Goal: Task Accomplishment & Management: Use online tool/utility

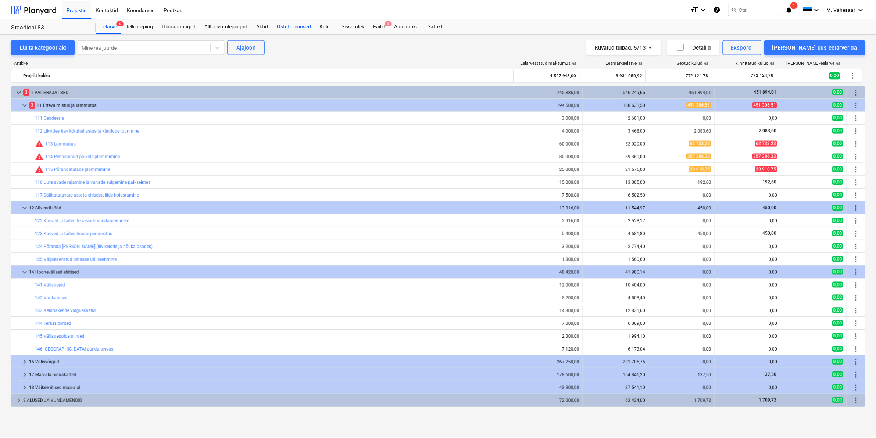
scroll to position [179, 0]
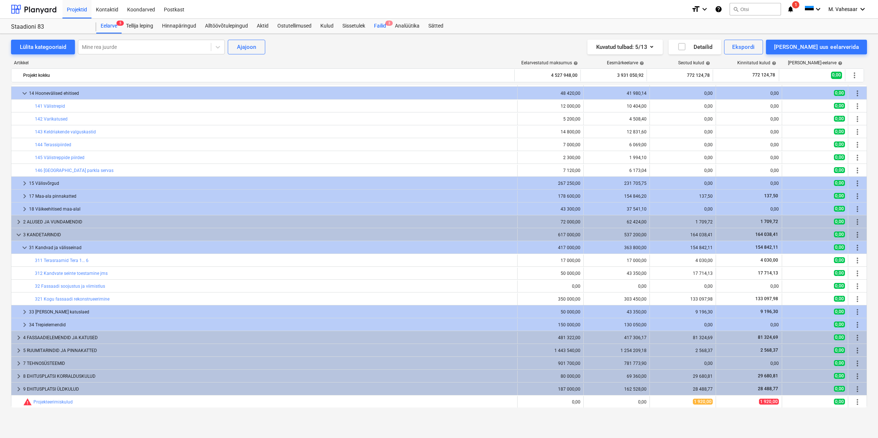
click at [379, 22] on div "Failid 3" at bounding box center [380, 26] width 21 height 15
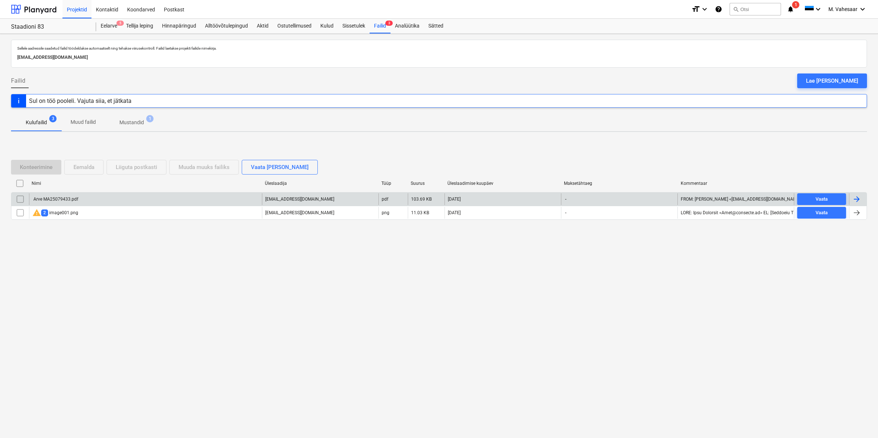
click at [47, 196] on div "Arve MA25079433.pdf" at bounding box center [145, 199] width 233 height 12
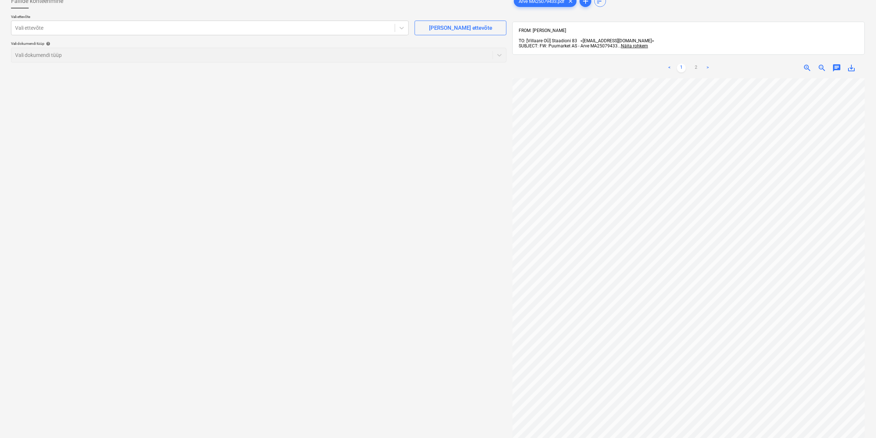
scroll to position [146, 89]
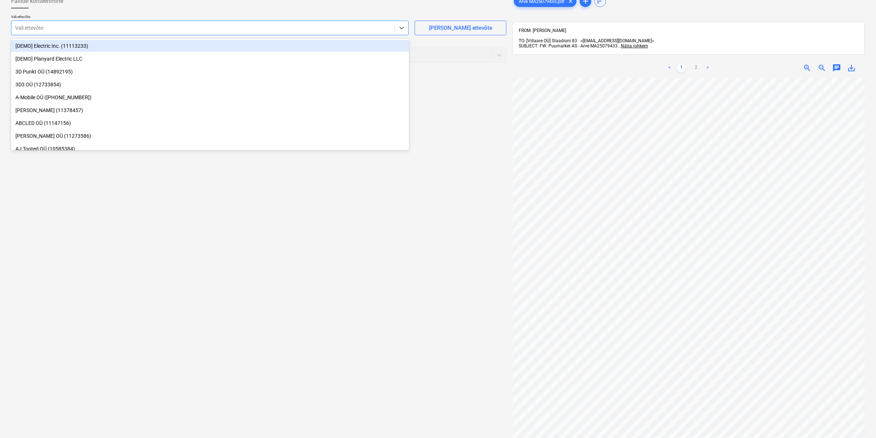
click at [179, 26] on div at bounding box center [203, 27] width 376 height 7
type input "puu"
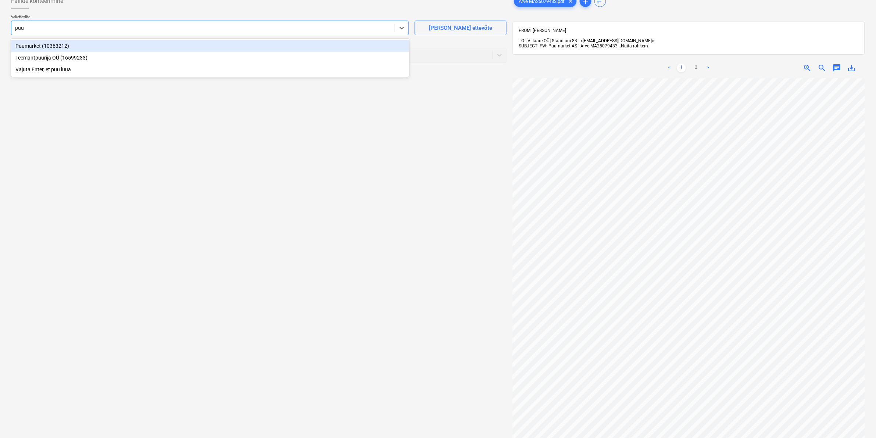
click at [39, 48] on div "Puumarket (10363212)" at bounding box center [210, 46] width 398 height 12
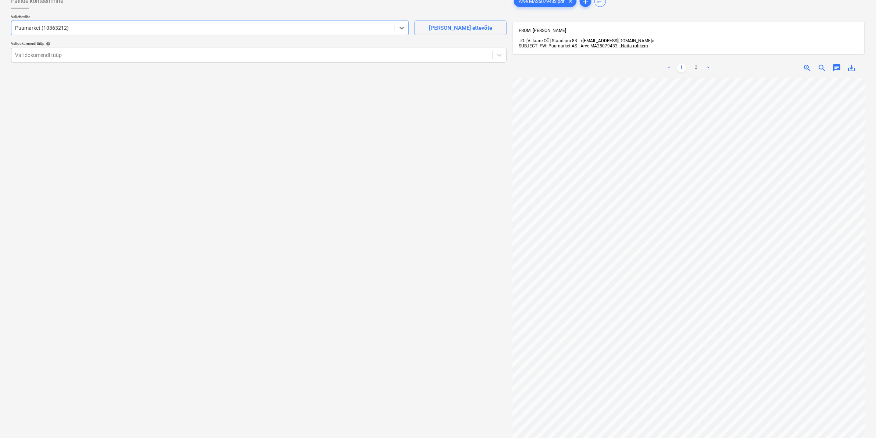
click at [37, 54] on div at bounding box center [252, 54] width 474 height 7
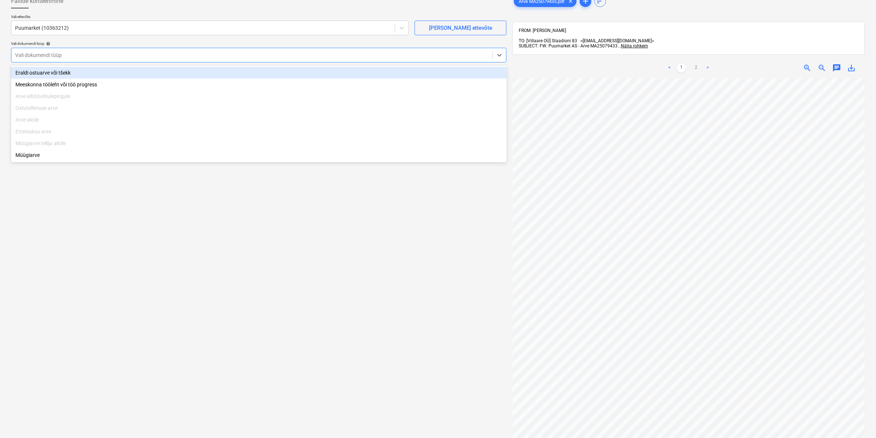
click at [37, 73] on div "Eraldi ostuarve või tšekk" at bounding box center [259, 73] width 496 height 12
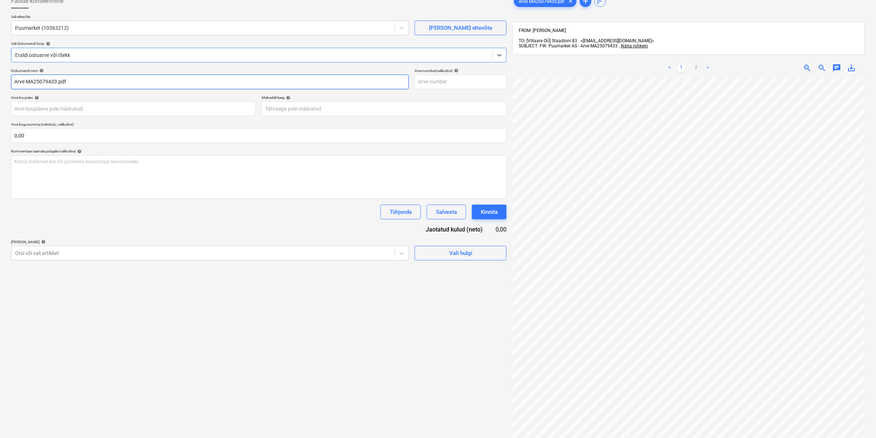
click at [15, 80] on input "Arve MA25079433.pdf" at bounding box center [210, 82] width 398 height 15
type input "Puumarket Arve MA25079433.pdf"
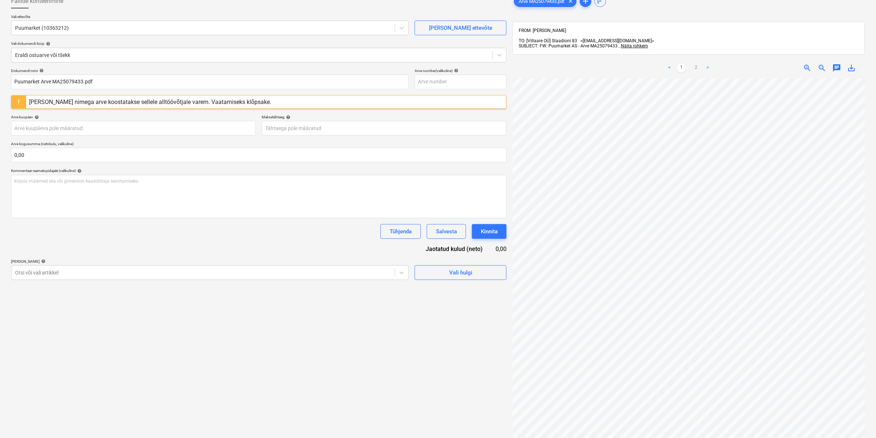
click at [127, 101] on div "[PERSON_NAME] nimega arve koostatakse sellele alltöövõtjale varem. Vaatamiseks …" at bounding box center [150, 101] width 242 height 7
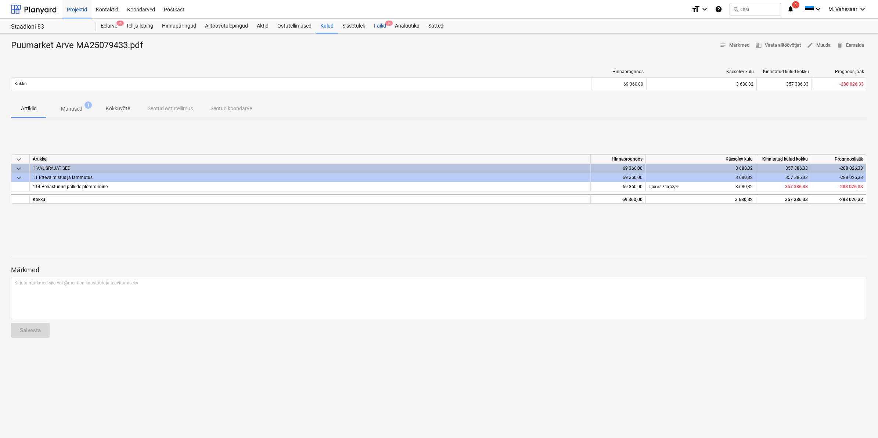
click at [383, 28] on div "Failid 3" at bounding box center [380, 26] width 21 height 15
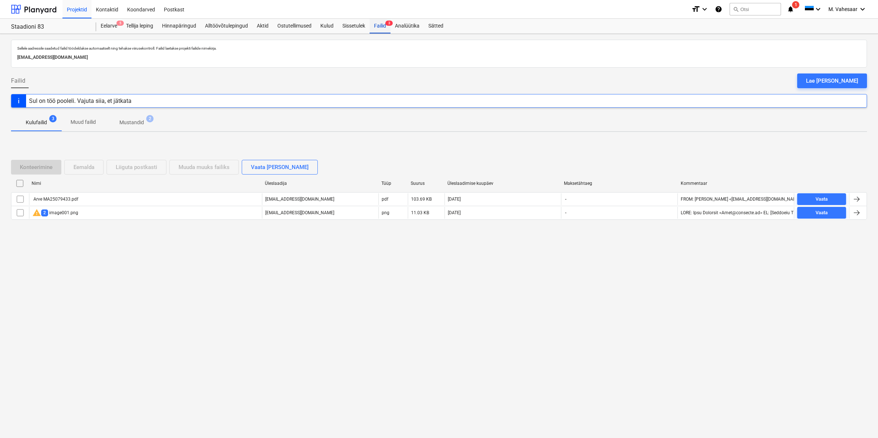
click at [376, 26] on div "Failid 3" at bounding box center [380, 26] width 21 height 15
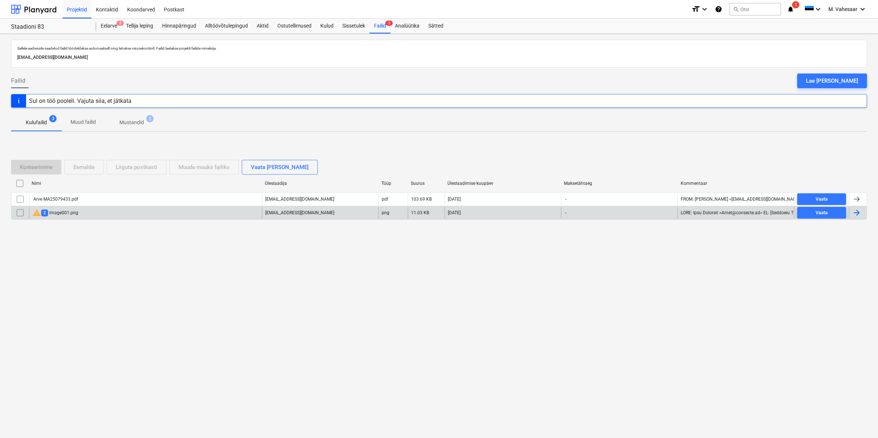
click at [79, 214] on div "warning 2 image001.png" at bounding box center [145, 213] width 233 height 12
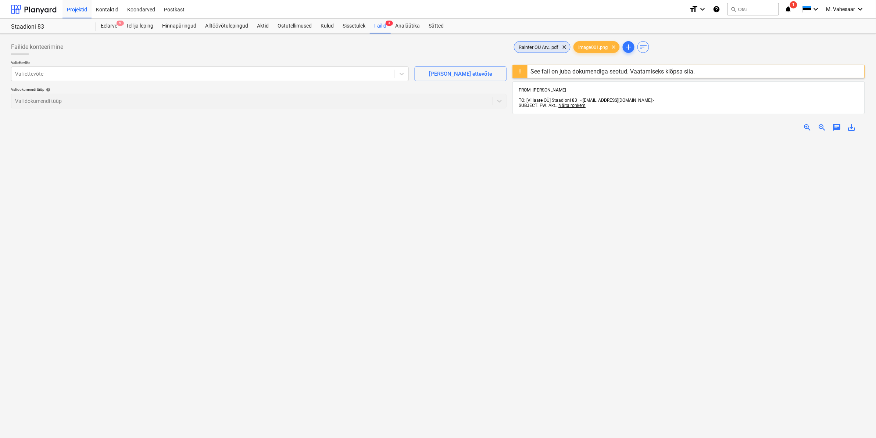
click at [539, 45] on span "Rainter OÜ Arv...pdf" at bounding box center [538, 47] width 49 height 6
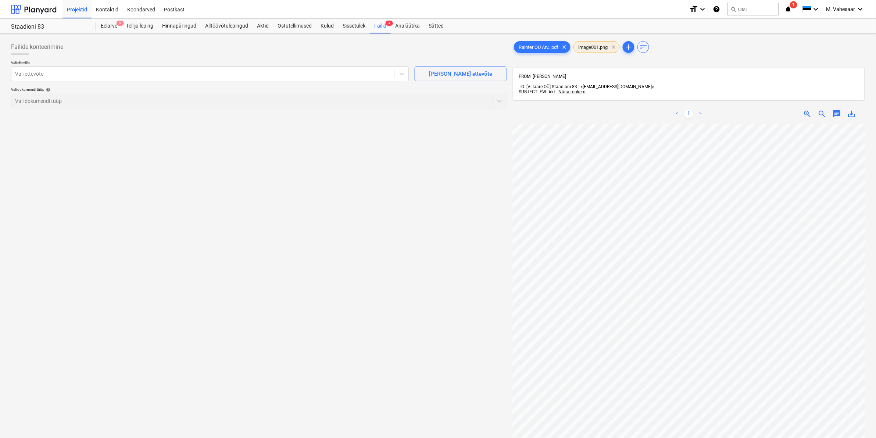
click at [616, 45] on span "clear" at bounding box center [613, 47] width 9 height 9
click at [270, 78] on div at bounding box center [203, 73] width 376 height 7
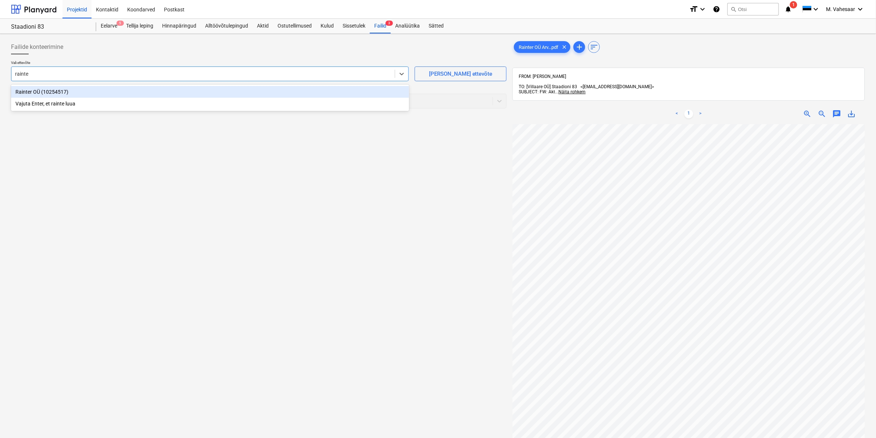
type input "rainter"
click at [55, 94] on div "Rainter OÜ (10254517)" at bounding box center [210, 92] width 398 height 12
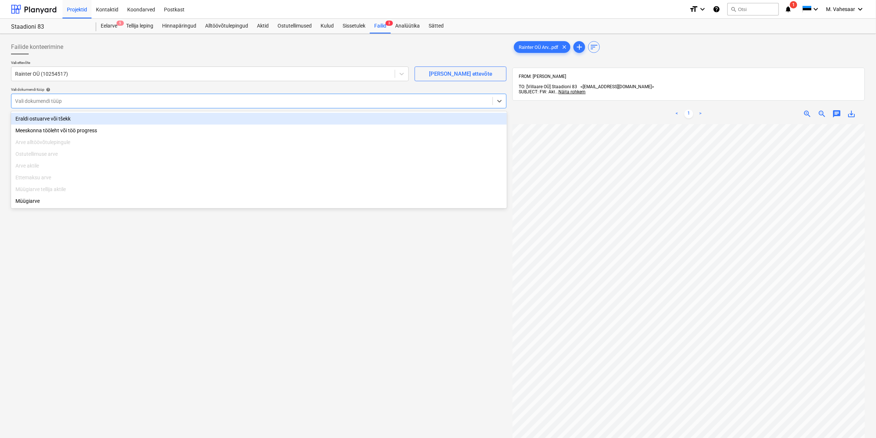
click at [178, 98] on div at bounding box center [252, 100] width 474 height 7
click at [47, 121] on div "Eraldi ostuarve või tšekk" at bounding box center [259, 119] width 496 height 12
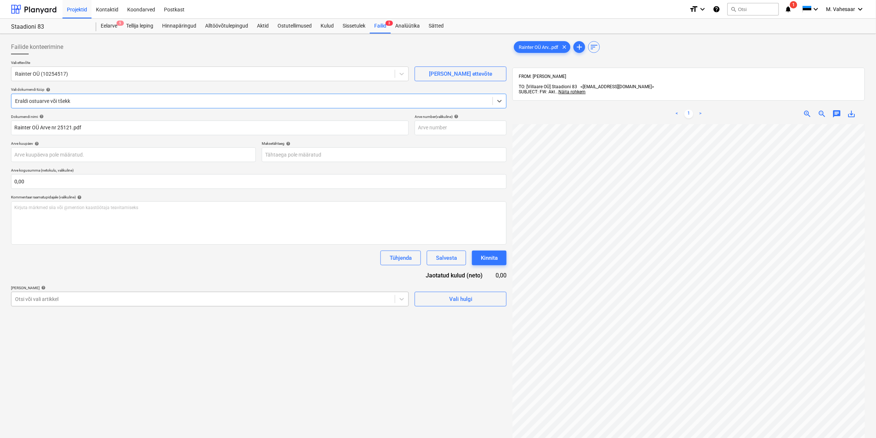
click at [89, 302] on div at bounding box center [203, 298] width 376 height 7
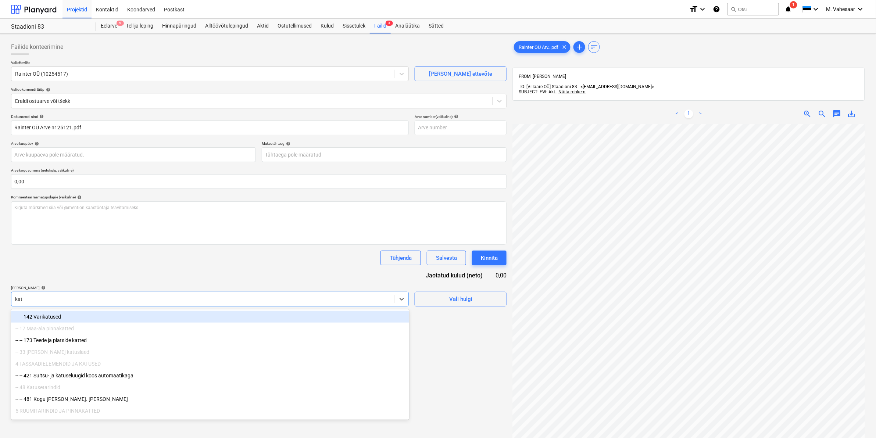
type input "katu"
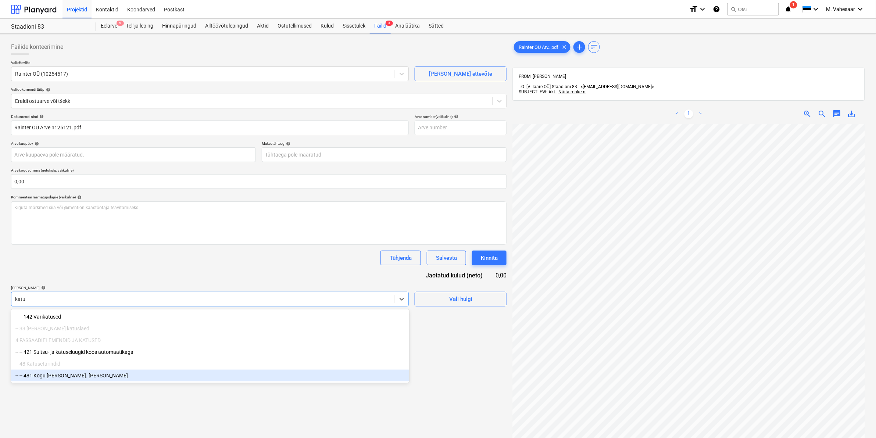
click at [97, 379] on div "-- -- 481 Kogu [PERSON_NAME]. [PERSON_NAME]" at bounding box center [210, 376] width 398 height 12
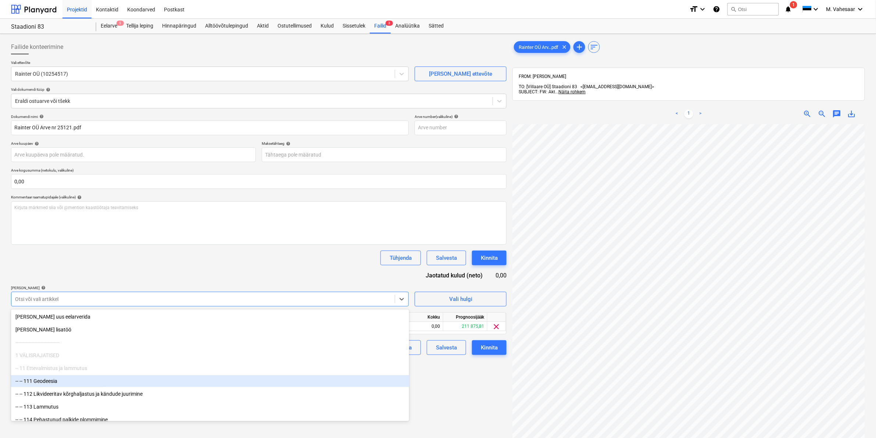
click at [444, 377] on div "Failide konteerimine Vali ettevõte Rainter OÜ (10254517) [PERSON_NAME] uus ette…" at bounding box center [258, 291] width 501 height 508
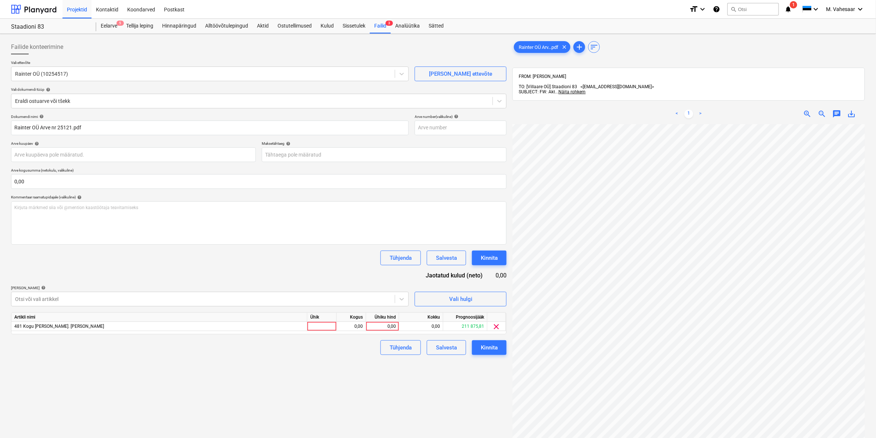
scroll to position [23, 89]
click at [373, 327] on div "0,00" at bounding box center [382, 326] width 27 height 9
type input "12114"
click at [380, 373] on div "Failide konteerimine Vali ettevõte Rainter OÜ (10254517) [PERSON_NAME] uus ette…" at bounding box center [258, 291] width 501 height 508
click at [487, 350] on div "Kinnita" at bounding box center [489, 348] width 17 height 10
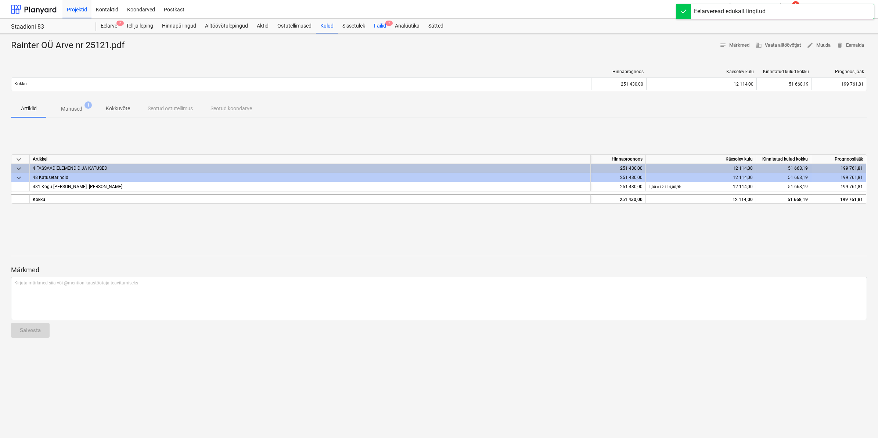
click at [381, 25] on div "Failid 2" at bounding box center [380, 26] width 21 height 15
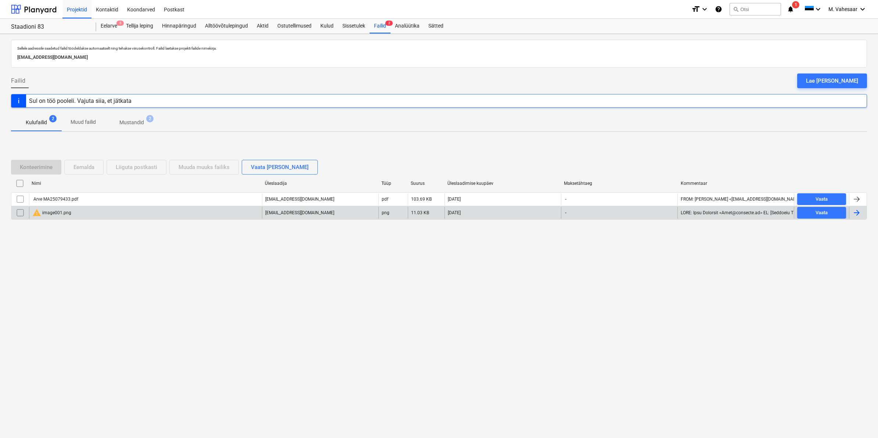
click at [21, 211] on input "checkbox" at bounding box center [20, 213] width 12 height 12
click at [83, 164] on div "Eemalda" at bounding box center [83, 167] width 21 height 10
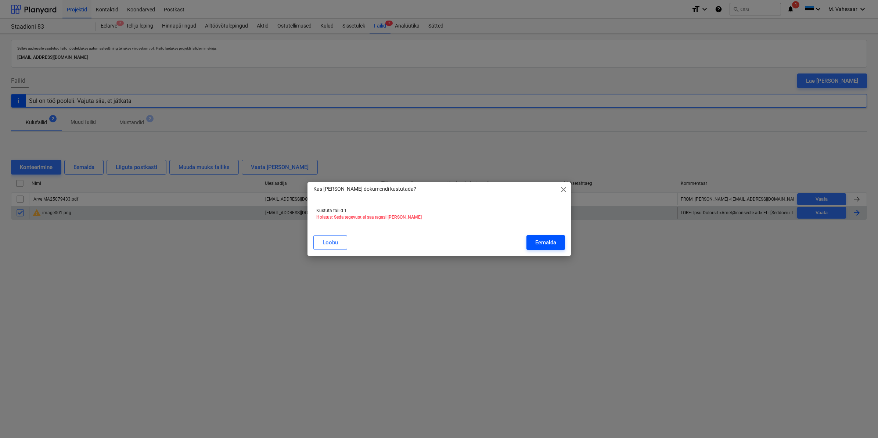
click at [541, 241] on div "Eemalda" at bounding box center [545, 243] width 21 height 10
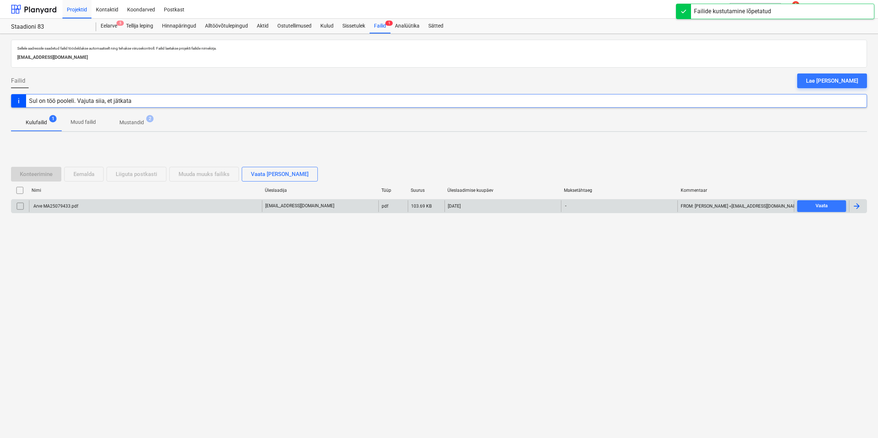
click at [72, 207] on div "Arve MA25079433.pdf" at bounding box center [55, 206] width 46 height 5
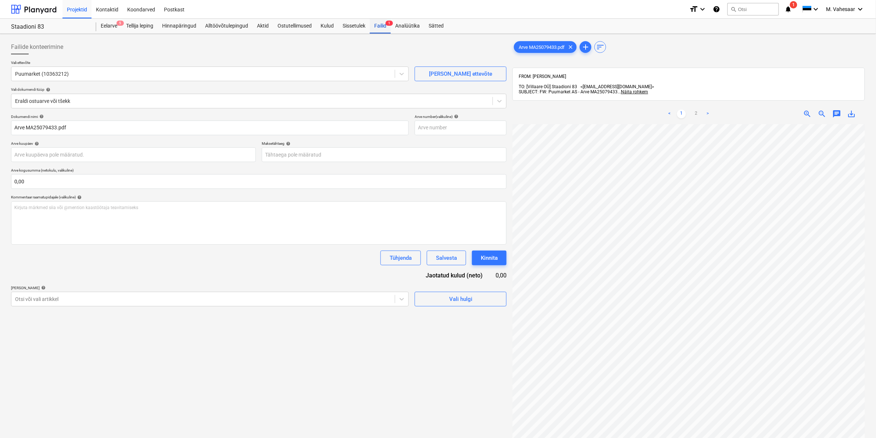
click at [381, 21] on div "Failid 1" at bounding box center [380, 26] width 21 height 15
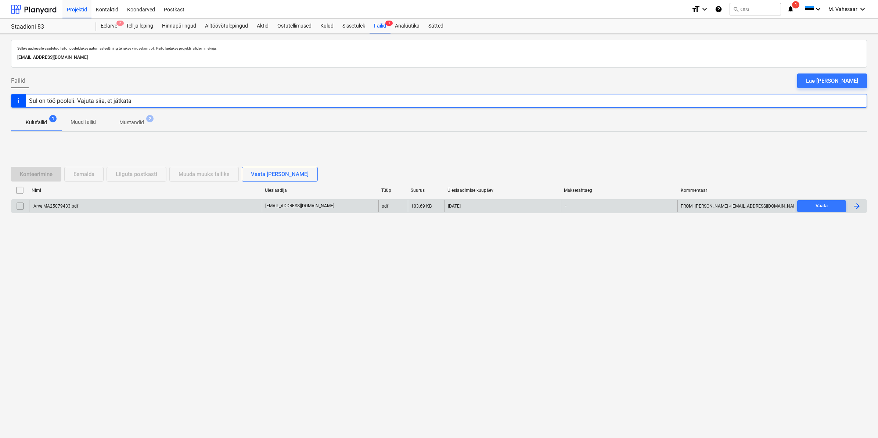
click at [22, 206] on input "checkbox" at bounding box center [20, 206] width 12 height 12
click at [92, 176] on div "Eemalda" at bounding box center [83, 174] width 21 height 10
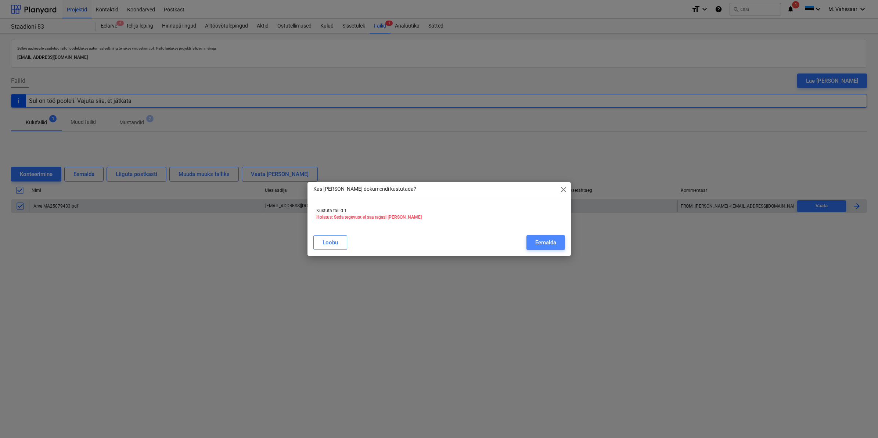
click at [552, 244] on div "Eemalda" at bounding box center [545, 243] width 21 height 10
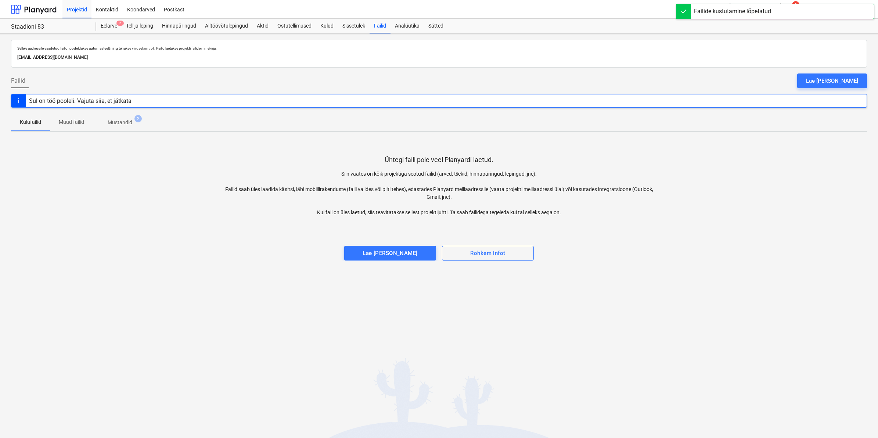
click at [651, 254] on div "Ühtegi faili pole veel Planyardi laetud. Siin vaates on kõik projektiga seotud …" at bounding box center [439, 199] width 856 height 123
click at [616, 278] on div "Sellele aadressile saadetud failid töödeldakse automaatselt ning tehakse viirus…" at bounding box center [439, 236] width 878 height 404
click at [324, 24] on div "Kulud" at bounding box center [327, 26] width 22 height 15
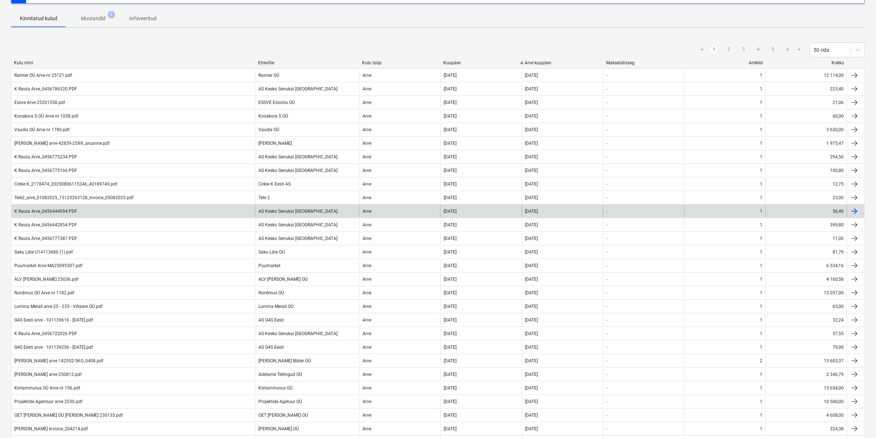
scroll to position [92, 0]
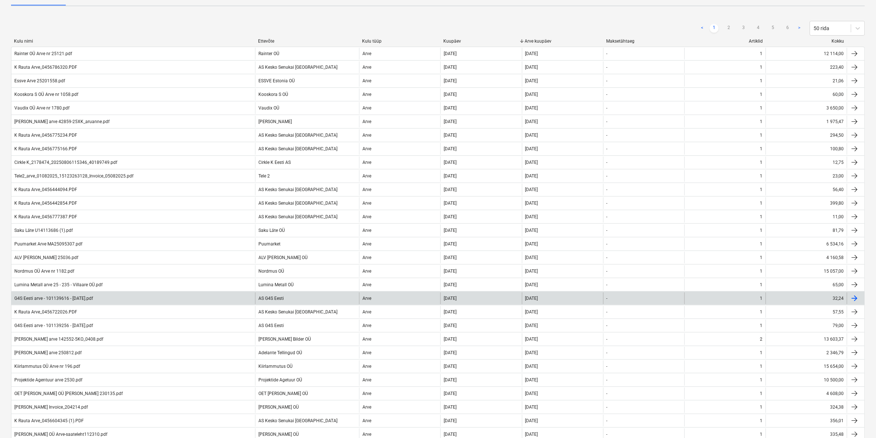
click at [52, 295] on div "G4S Eesti arve - 101139616 - [DATE].pdf" at bounding box center [133, 299] width 244 height 12
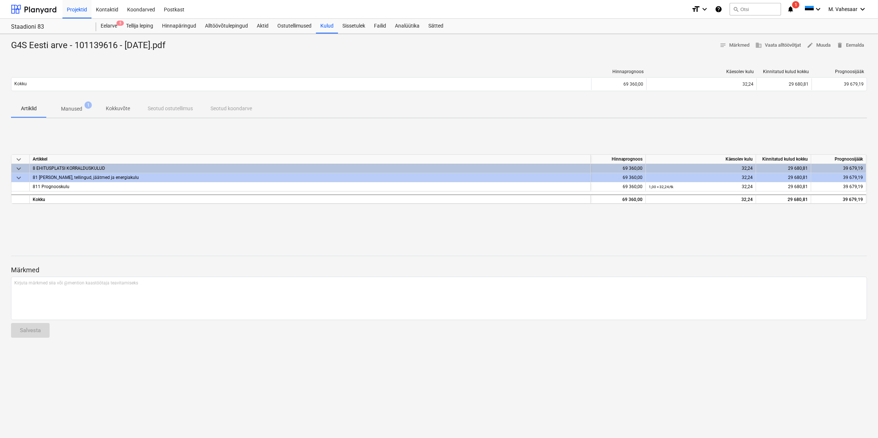
click at [75, 107] on p "Manused" at bounding box center [71, 109] width 21 height 8
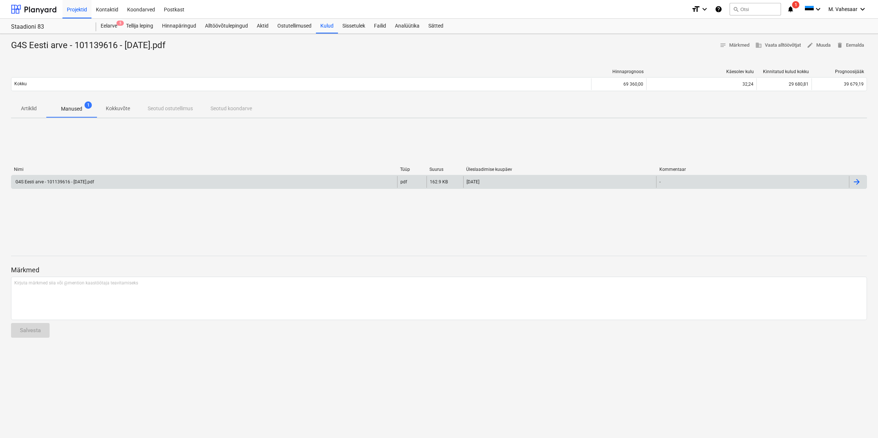
click at [86, 179] on div "G4S Eesti arve - 101139616 - [DATE].pdf" at bounding box center [204, 182] width 386 height 12
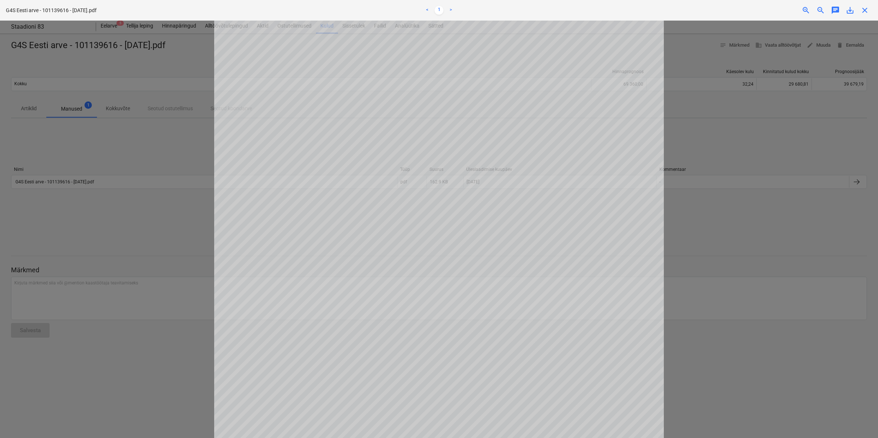
click at [177, 158] on div at bounding box center [439, 229] width 878 height 417
click at [864, 12] on div "Projekti ületoomine ebaõnnestus" at bounding box center [775, 7] width 198 height 15
click at [866, 7] on div "Projekti ületoomine ebaõnnestus" at bounding box center [775, 7] width 198 height 15
click at [866, 11] on div "Projekti ületoomine ebaõnnestus" at bounding box center [775, 7] width 198 height 15
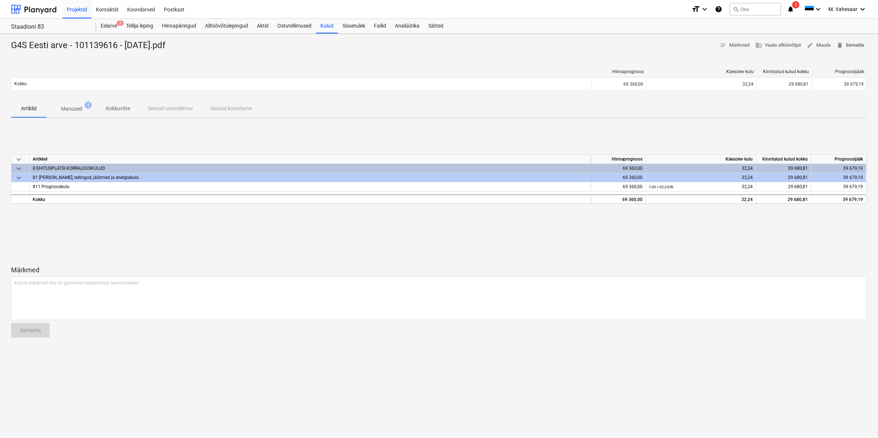
click at [854, 43] on span "delete Eemalda" at bounding box center [851, 45] width 28 height 8
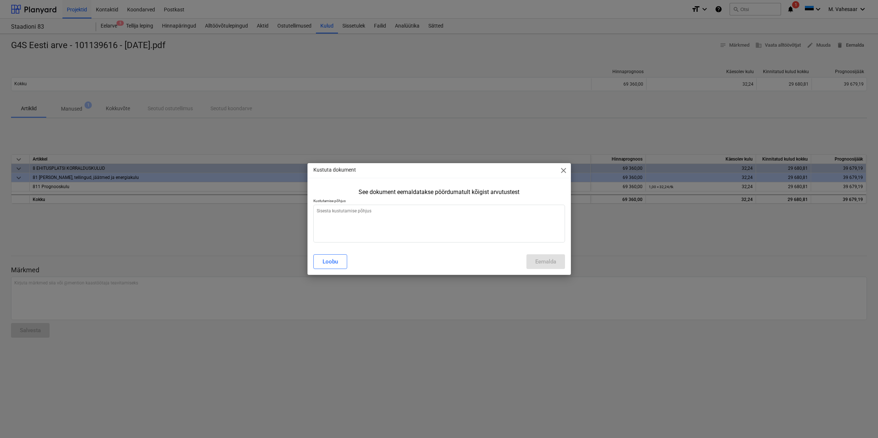
type textarea "x"
click at [352, 222] on textarea at bounding box center [439, 224] width 252 height 38
type textarea "V"
type textarea "x"
type textarea "Va"
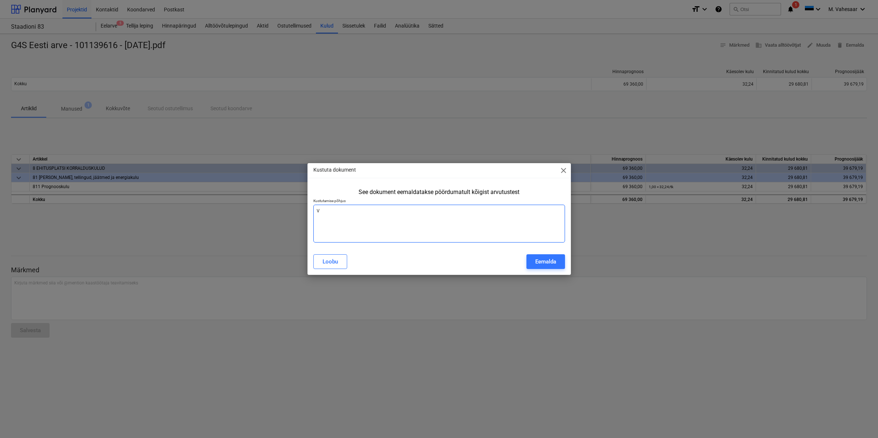
type textarea "x"
type textarea "Val"
type textarea "x"
type textarea "Vale"
type textarea "x"
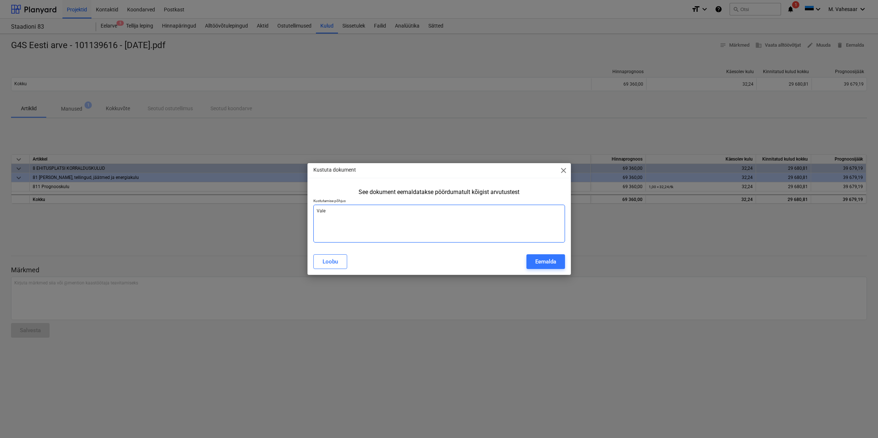
type textarea "Vale"
type textarea "x"
type textarea "Vale s"
type textarea "x"
type textarea "Vale su"
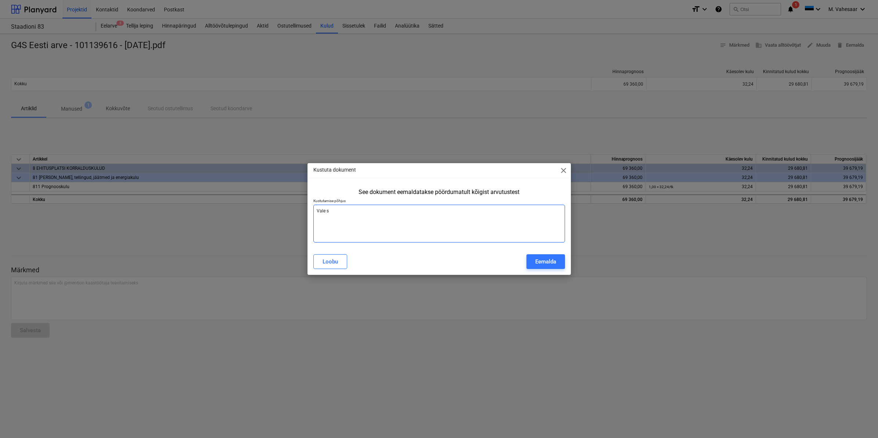
type textarea "x"
type textarea "Vale sum"
type textarea "x"
type textarea "Vale summ"
type textarea "x"
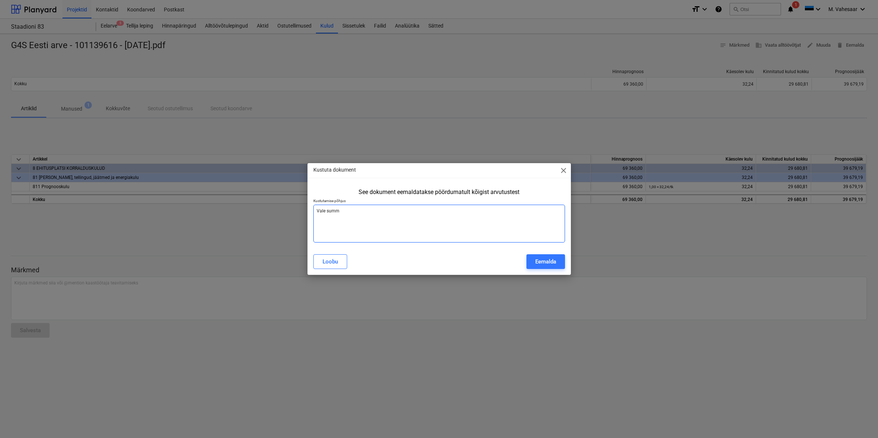
type textarea "Vale summa"
type textarea "x"
type textarea "Vale summa"
click at [541, 262] on div "Eemalda" at bounding box center [545, 262] width 21 height 10
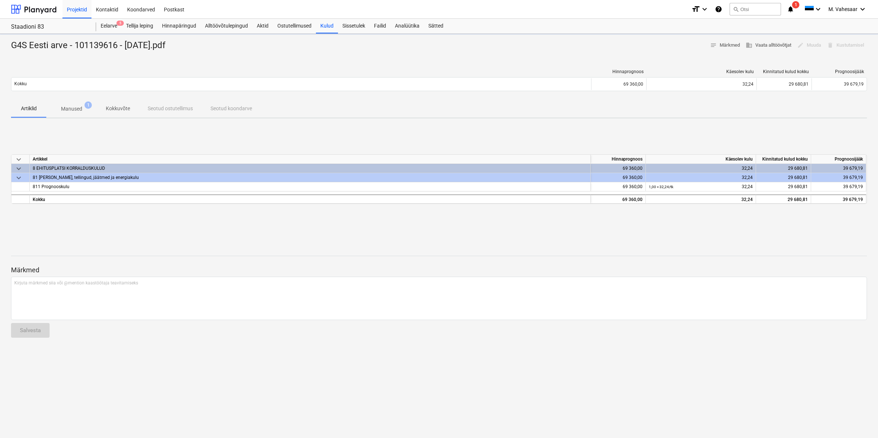
type textarea "x"
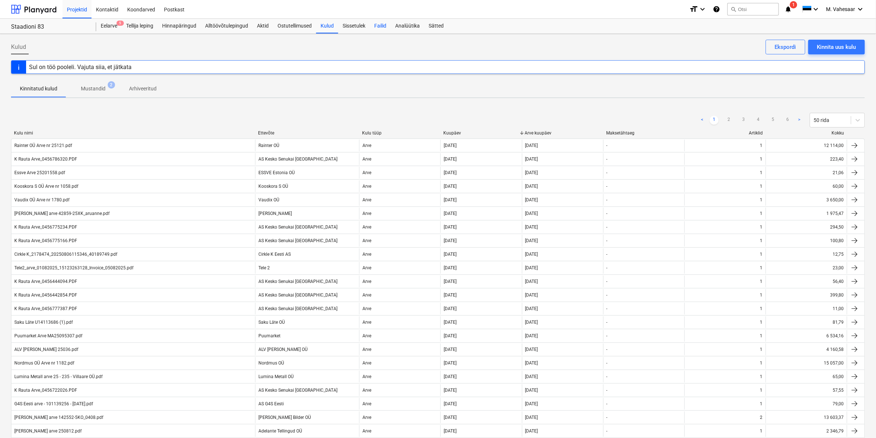
click at [373, 26] on div "Failid" at bounding box center [380, 26] width 21 height 15
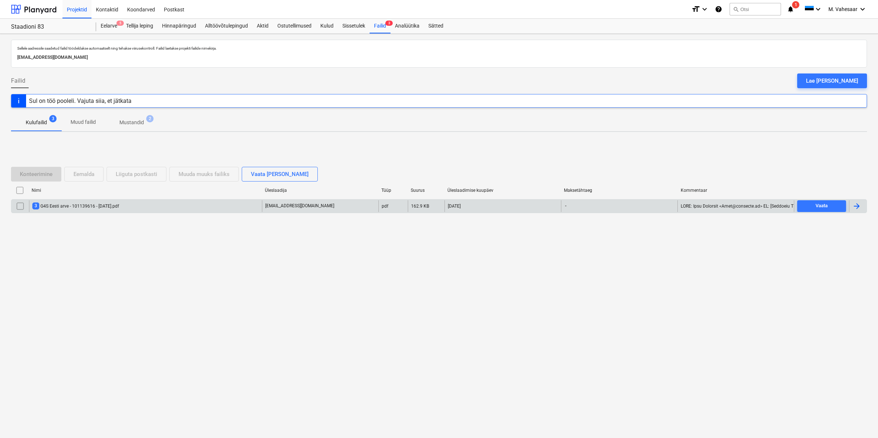
click at [119, 208] on div "3 G4S Eesti arve - 101139616 - 2025-08-04.pdf" at bounding box center [75, 205] width 87 height 7
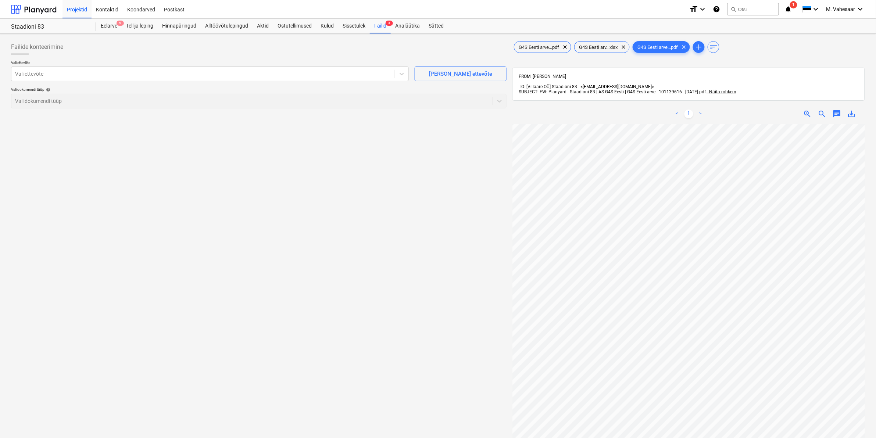
scroll to position [46, 0]
click at [627, 47] on span "clear" at bounding box center [623, 47] width 9 height 9
click at [566, 46] on span "clear" at bounding box center [564, 47] width 9 height 9
click at [257, 72] on div at bounding box center [203, 73] width 376 height 7
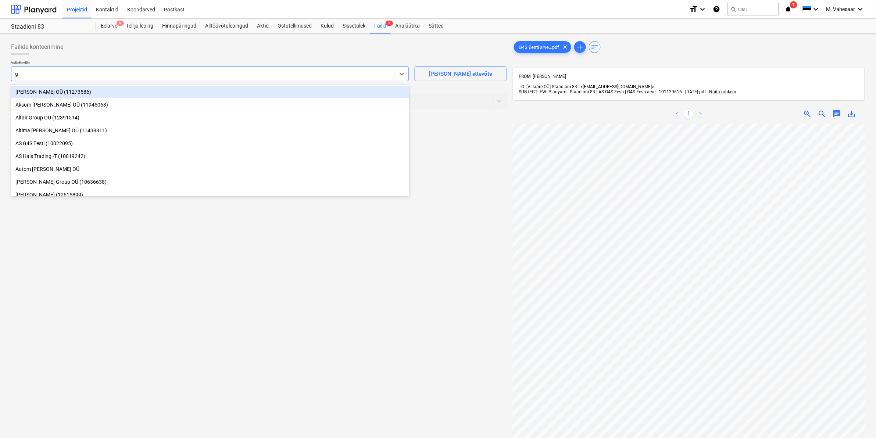
type input "g4"
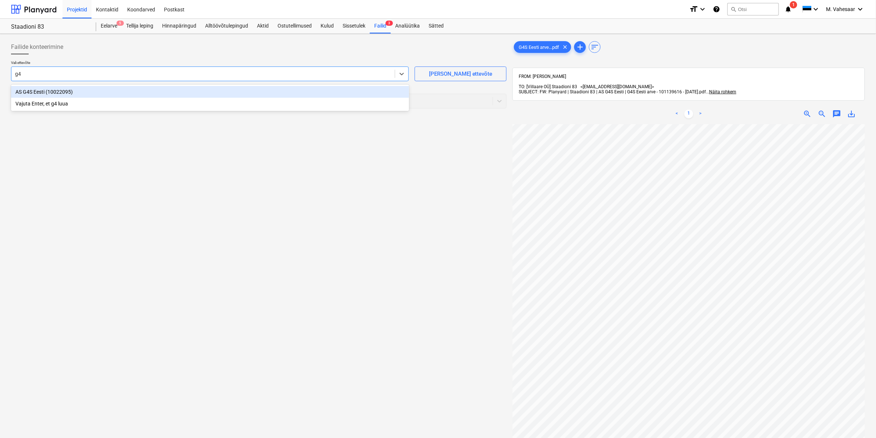
click at [109, 89] on div "AS G4S Eesti (10022095)" at bounding box center [210, 92] width 398 height 12
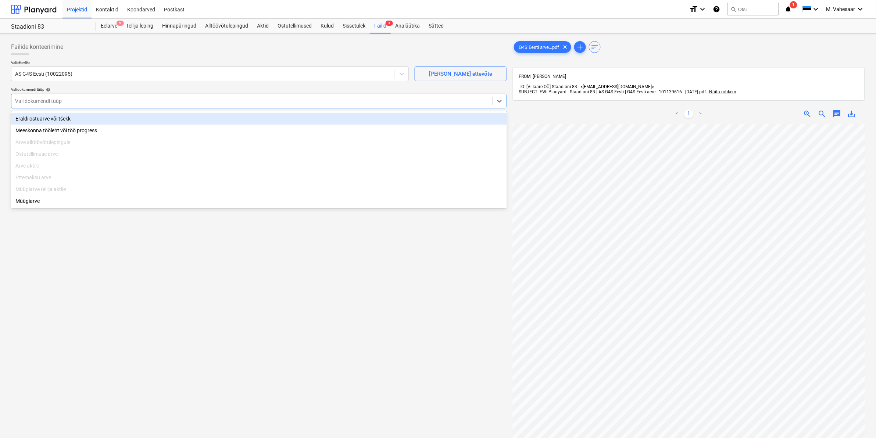
click at [71, 94] on div "Vali dokumendi tüüp" at bounding box center [258, 101] width 495 height 15
click at [68, 118] on div "Eraldi ostuarve või tšekk" at bounding box center [259, 119] width 496 height 12
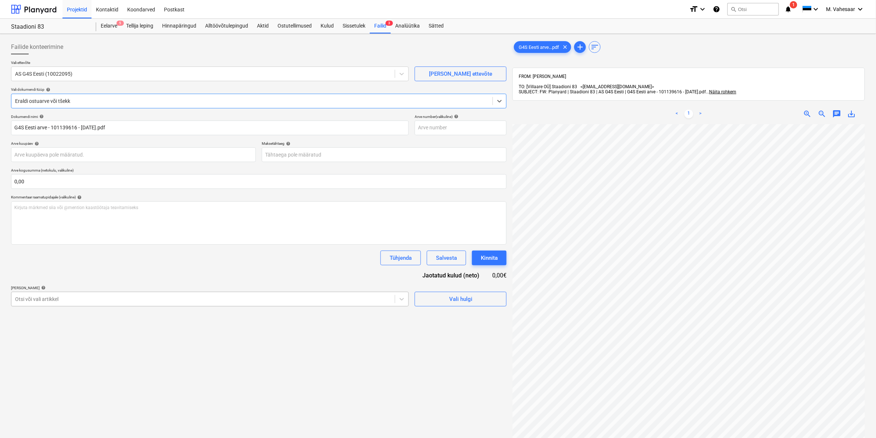
click at [112, 294] on div "Otsi või vali artikkel" at bounding box center [202, 299] width 383 height 10
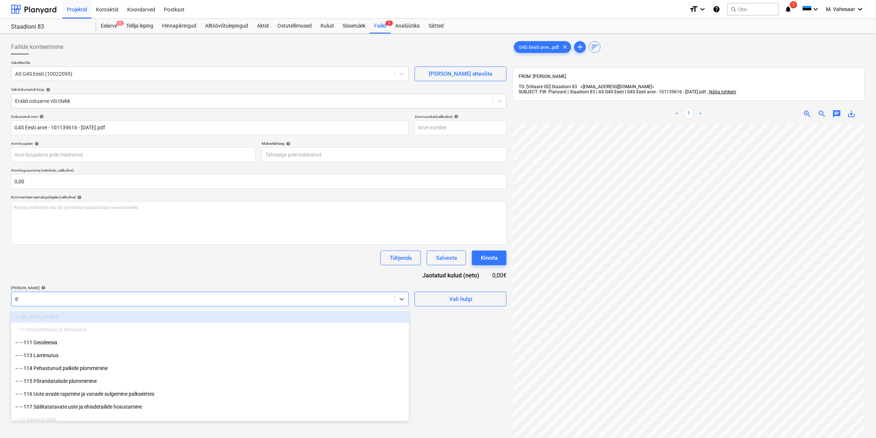
type input "811"
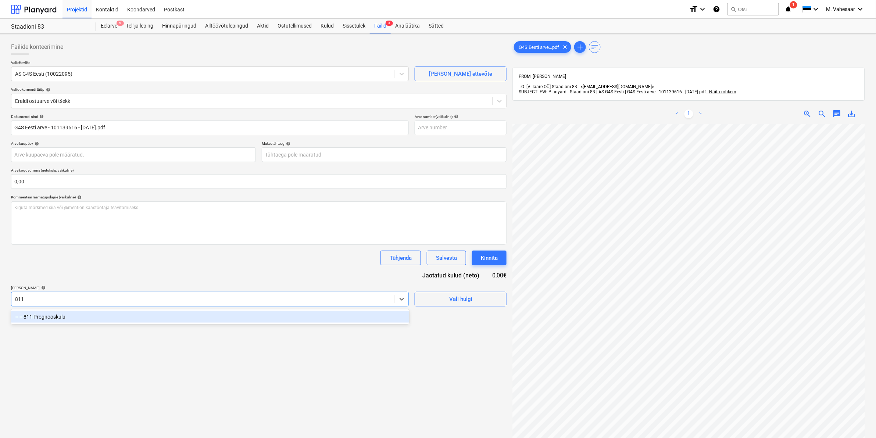
click at [73, 313] on div "-- -- 811 Prognooskulu" at bounding box center [210, 317] width 398 height 12
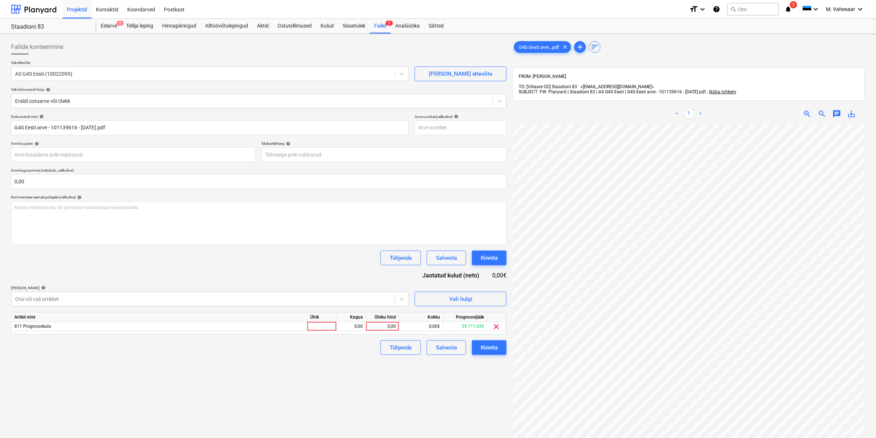
click at [447, 398] on div "Failide konteerimine Vali ettevõte AS G4S Eesti (10022095) Lisa uus ettevõte Va…" at bounding box center [258, 291] width 501 height 508
click at [381, 322] on div "0,00" at bounding box center [382, 326] width 27 height 9
type input "26"
click at [317, 348] on div "Tühjenda Salvesta Kinnita" at bounding box center [258, 347] width 495 height 15
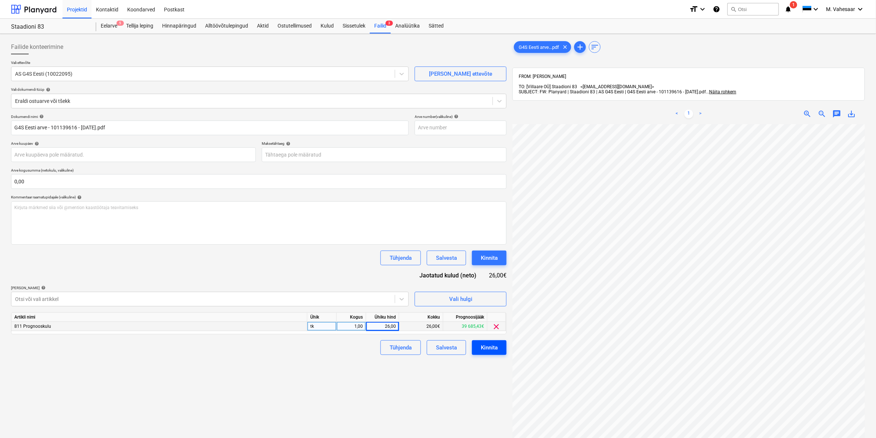
click at [484, 345] on div "Kinnita" at bounding box center [489, 348] width 17 height 10
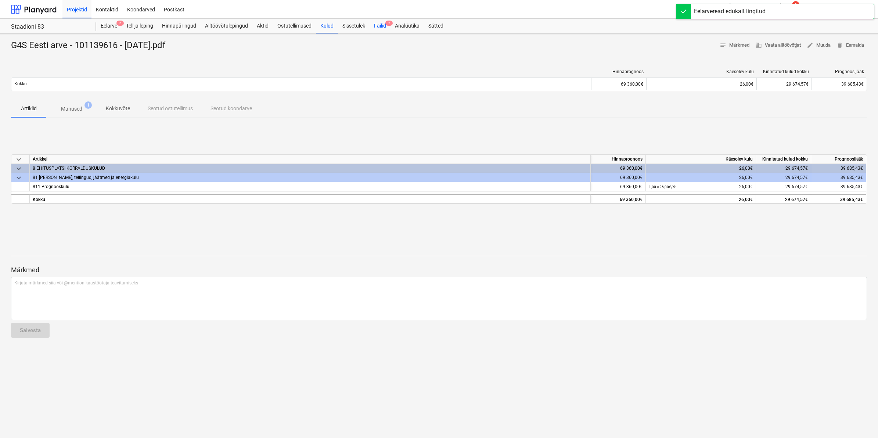
click at [384, 21] on div "Failid 2" at bounding box center [380, 26] width 21 height 15
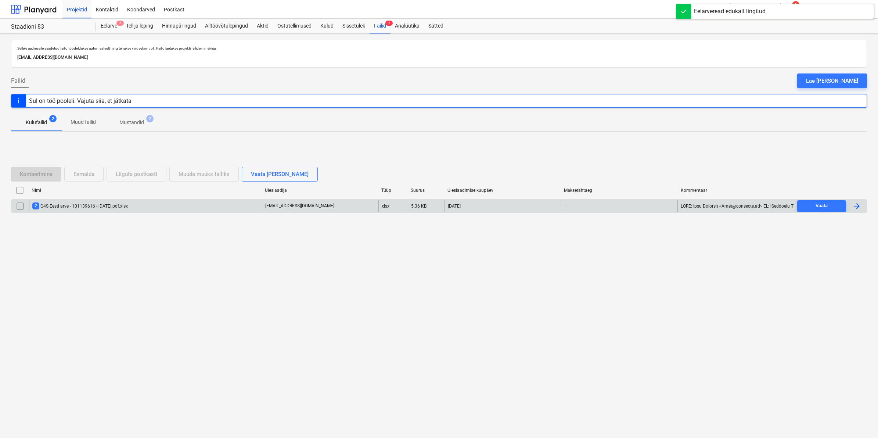
click at [18, 206] on input "checkbox" at bounding box center [20, 206] width 12 height 12
click at [83, 175] on div "Eemalda" at bounding box center [83, 174] width 21 height 10
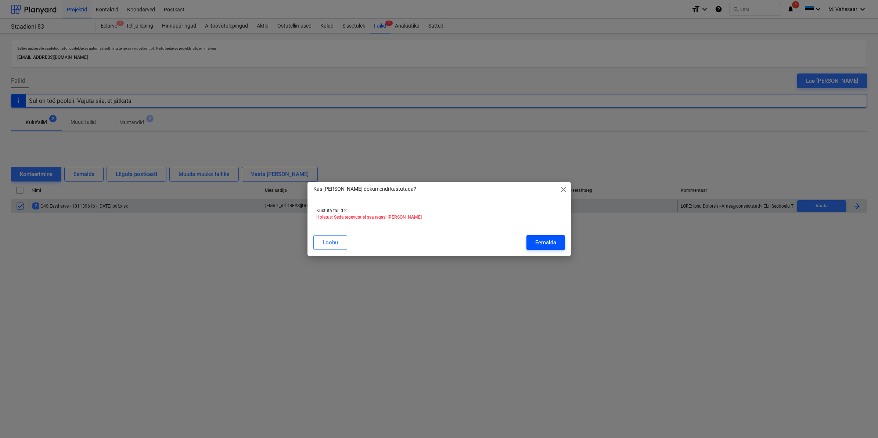
click at [557, 239] on button "Eemalda" at bounding box center [546, 242] width 39 height 15
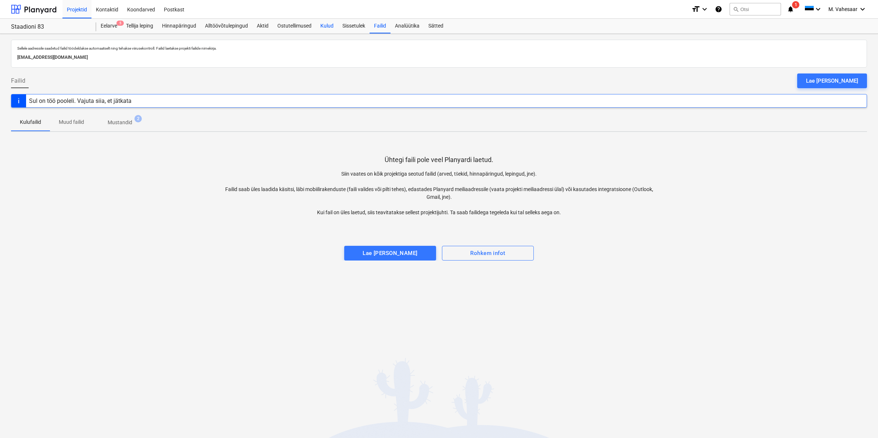
click at [324, 29] on div "Kulud" at bounding box center [327, 26] width 22 height 15
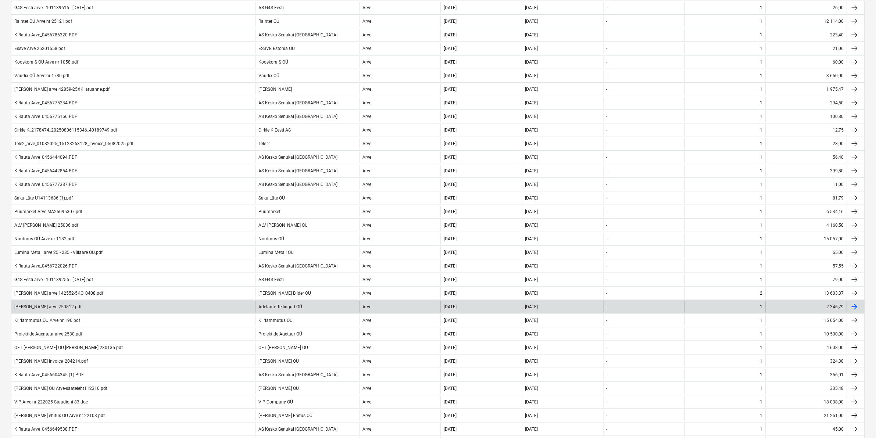
scroll to position [184, 0]
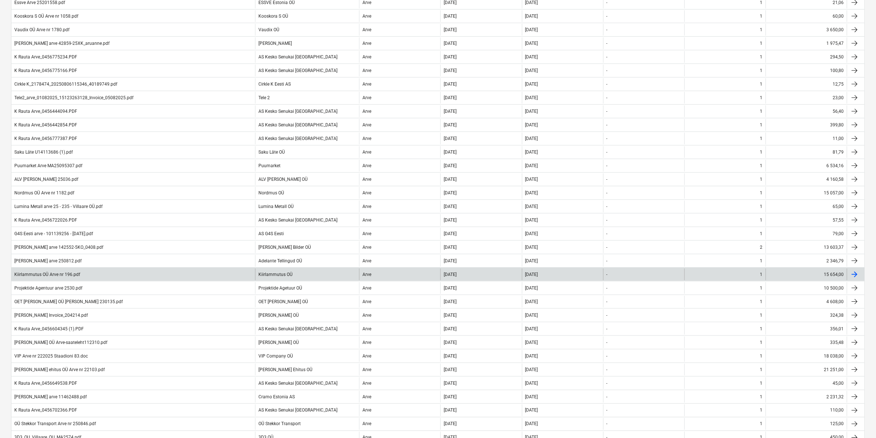
click at [57, 276] on div "Kiirlammutus OÜ Arve nr 196.pdf" at bounding box center [47, 274] width 66 height 5
